Goal: Navigation & Orientation: Find specific page/section

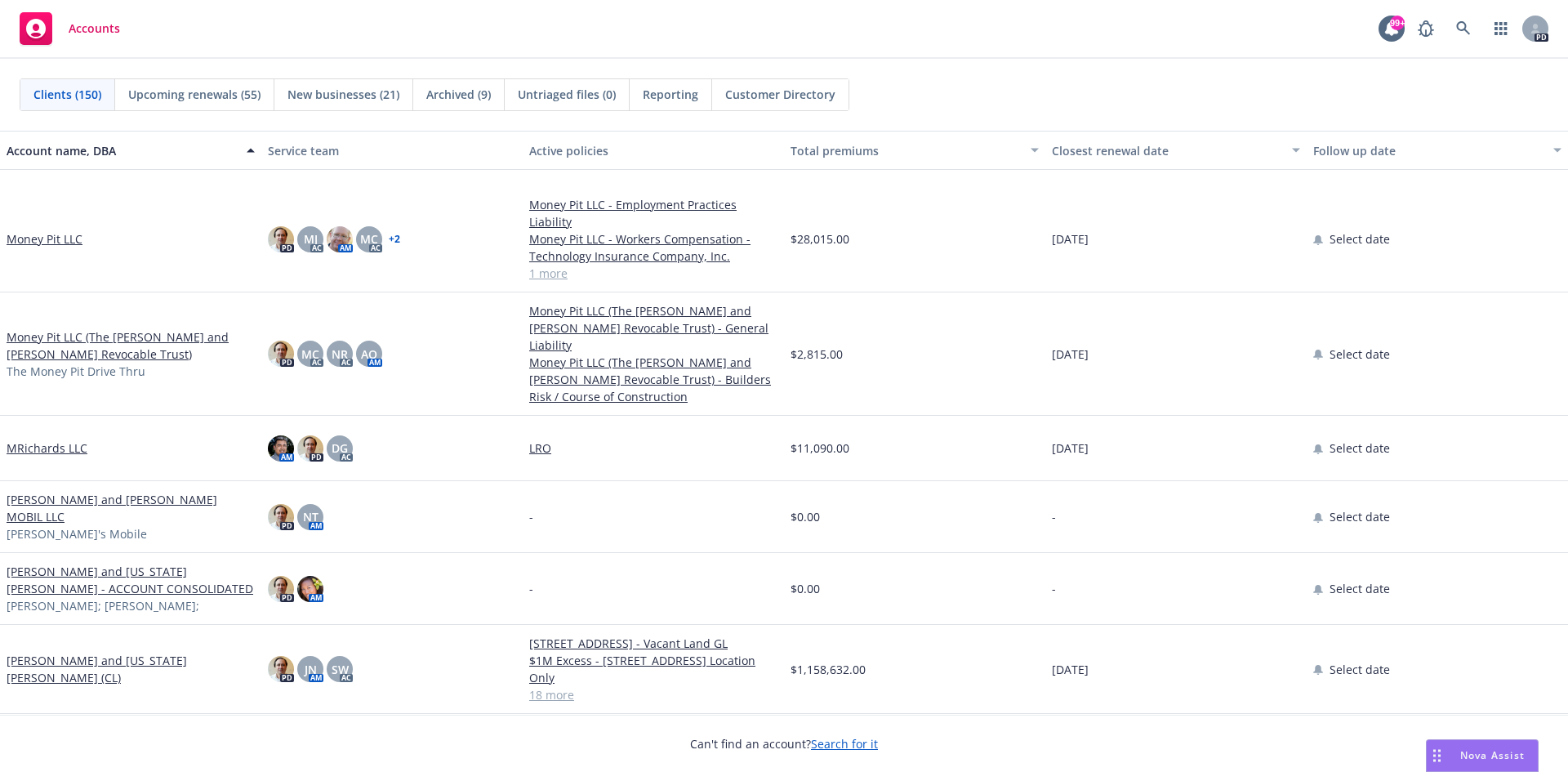
scroll to position [6210, 0]
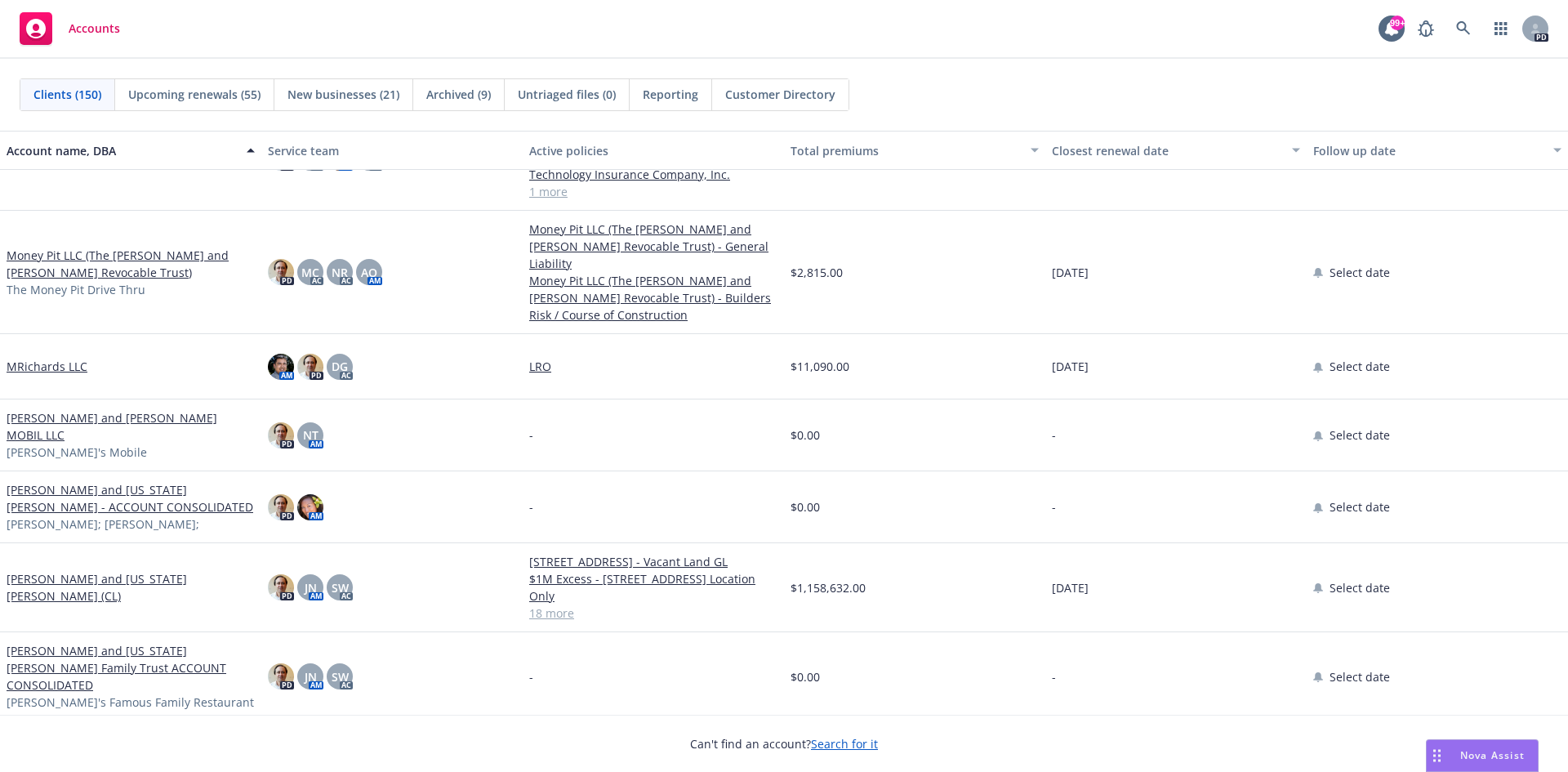
click at [52, 358] on link "MRichards LLC" at bounding box center [46, 367] width 80 height 18
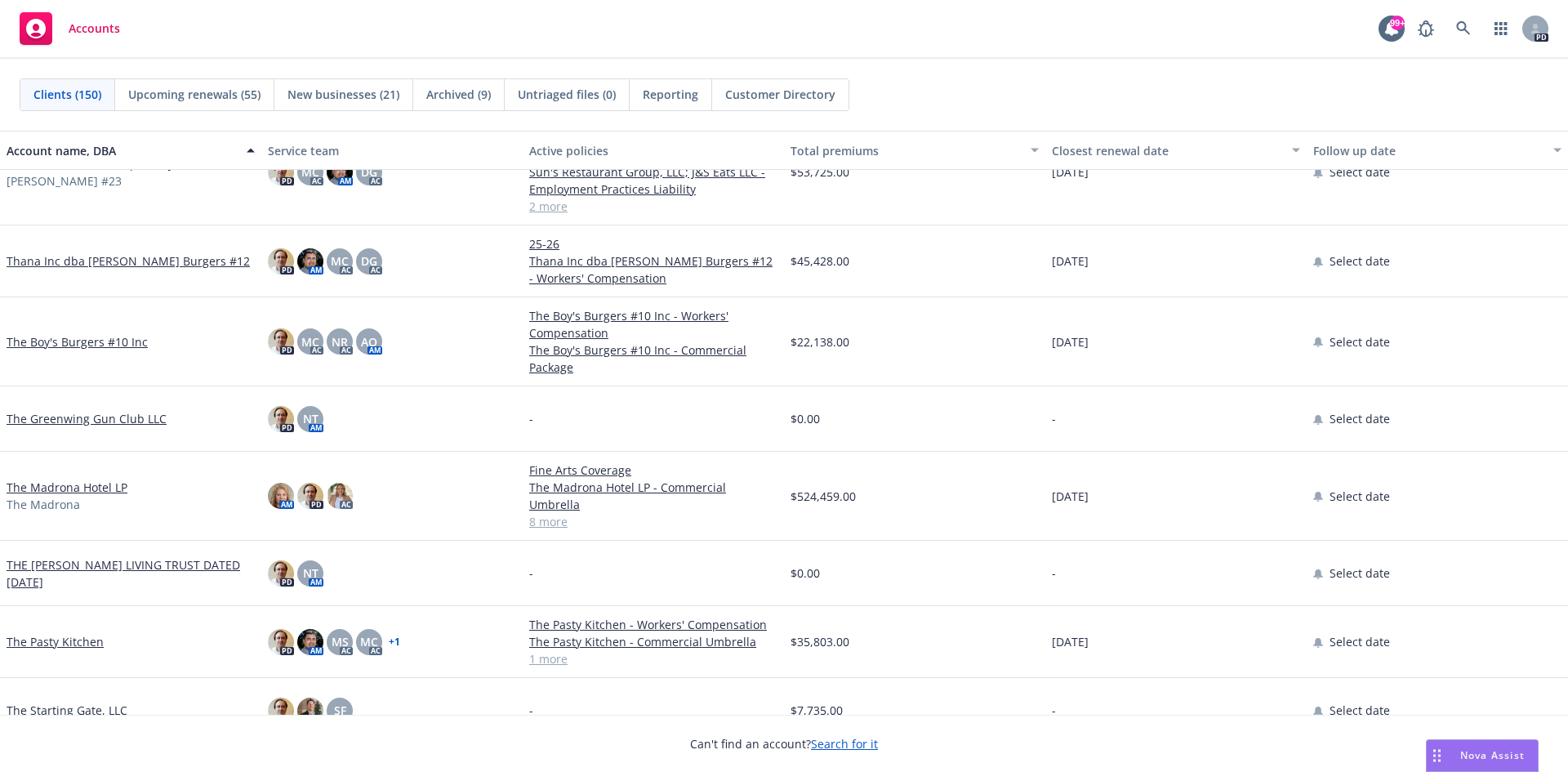
scroll to position [8416, 0]
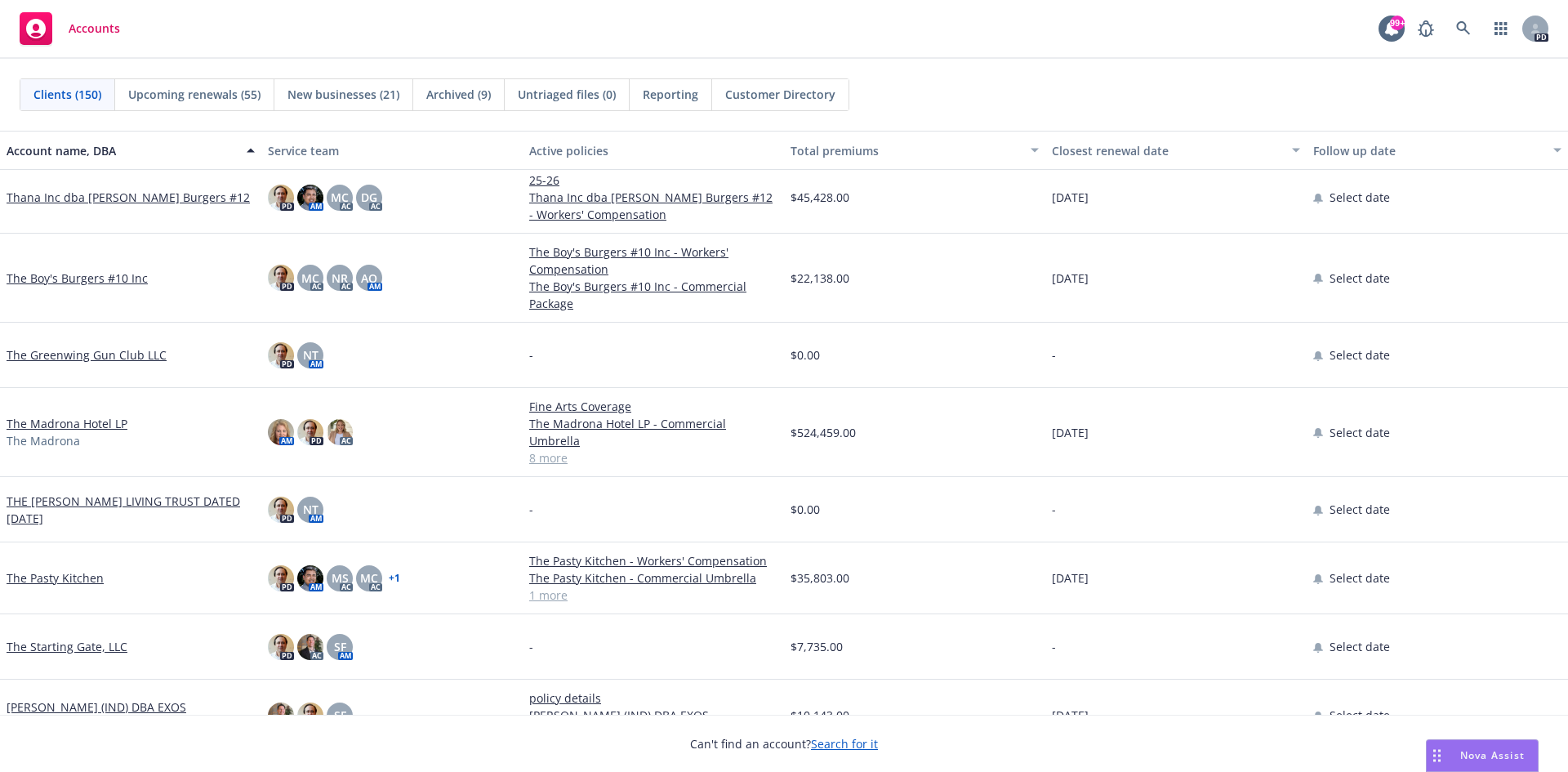
click at [48, 569] on link "The Pasty Kitchen" at bounding box center [55, 578] width 97 height 18
